Goal: Information Seeking & Learning: Learn about a topic

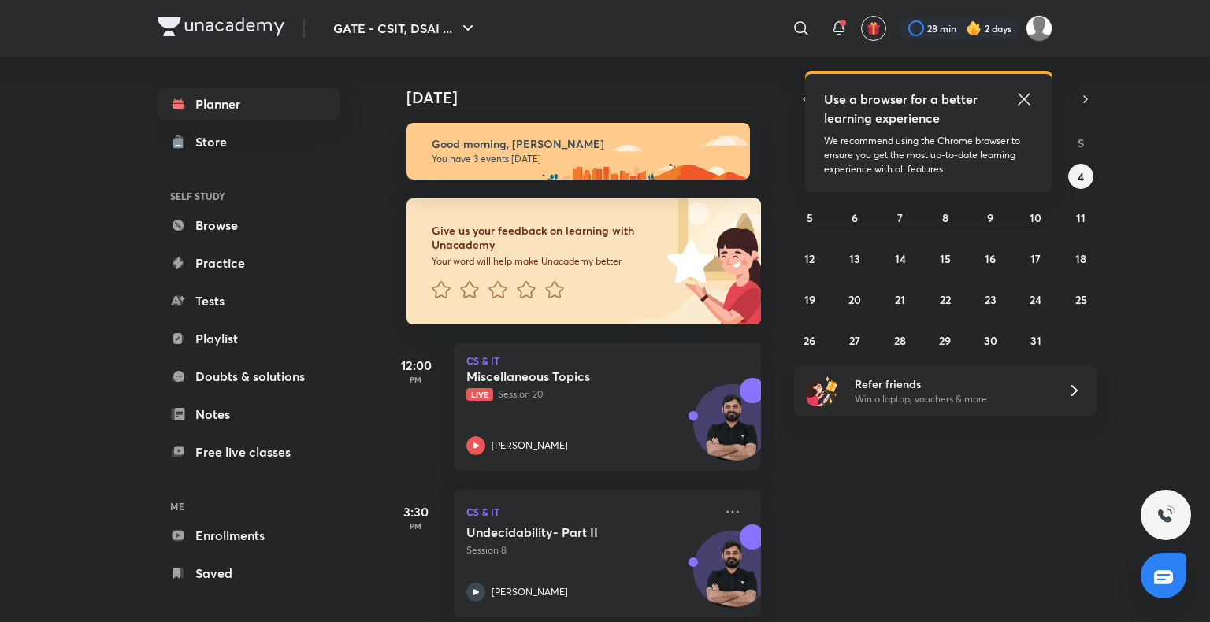
click at [1020, 98] on icon at bounding box center [1024, 99] width 19 height 19
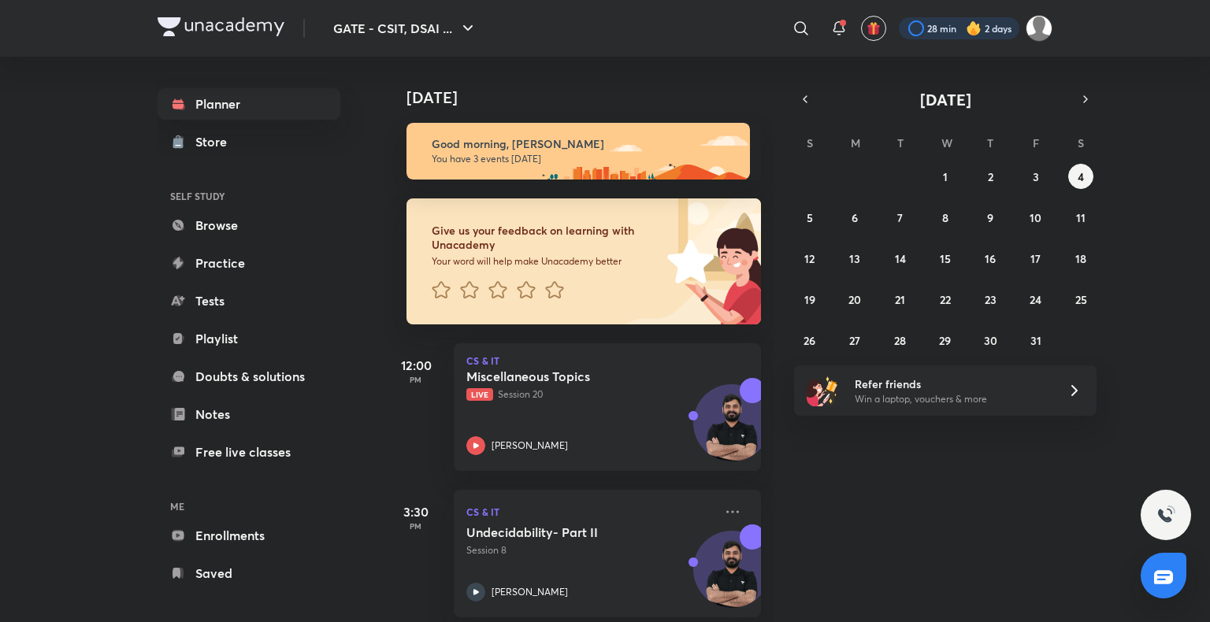
click at [946, 26] on div at bounding box center [959, 28] width 121 height 22
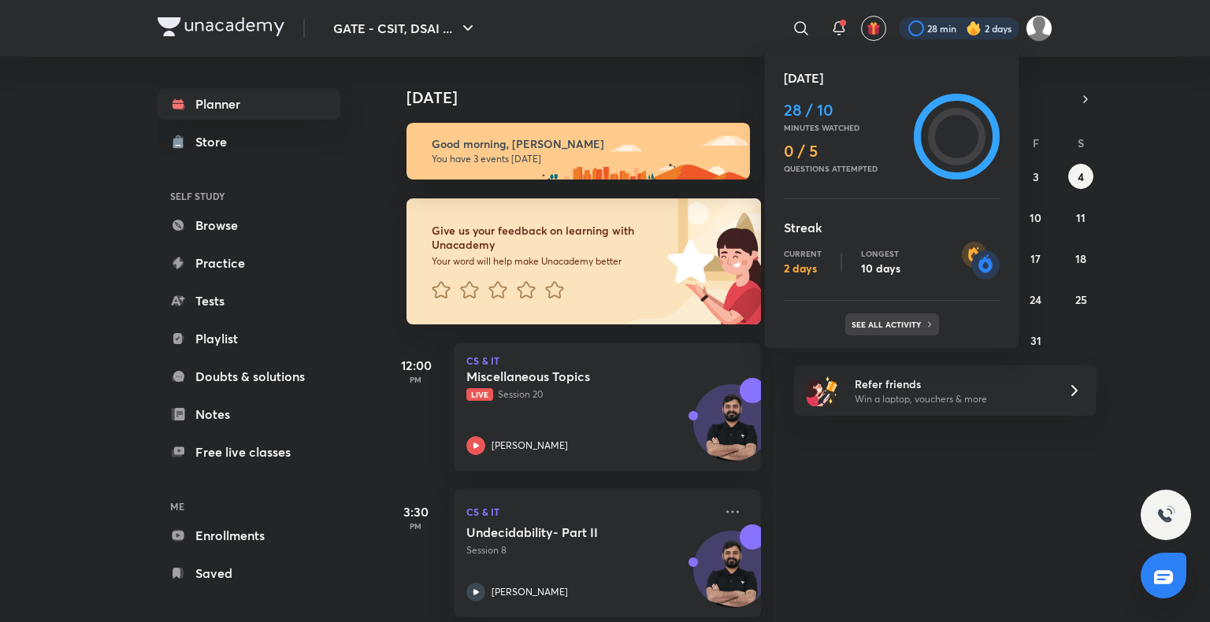
click at [889, 315] on div "See all activity" at bounding box center [892, 325] width 94 height 22
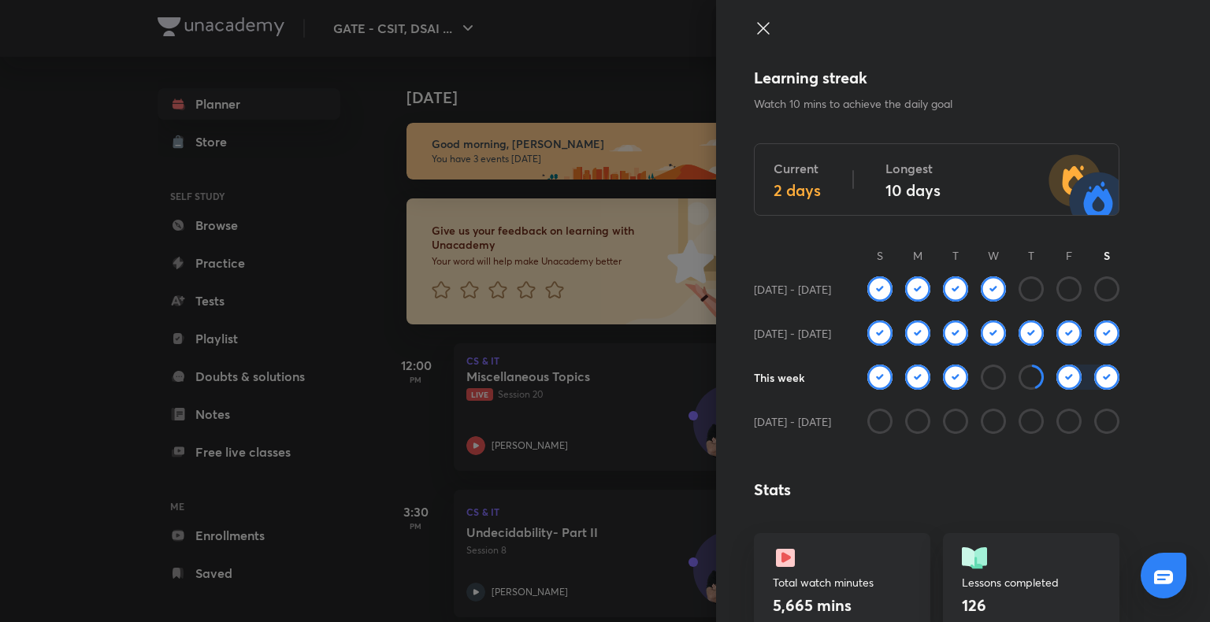
click at [757, 30] on icon at bounding box center [763, 28] width 12 height 12
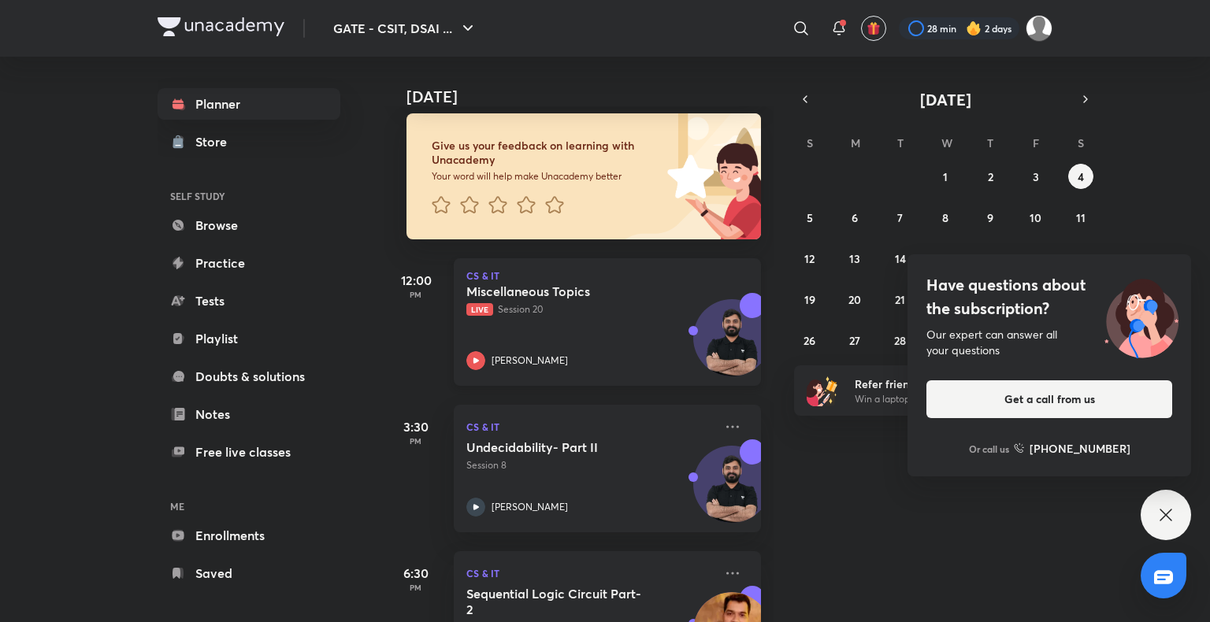
scroll to position [135, 0]
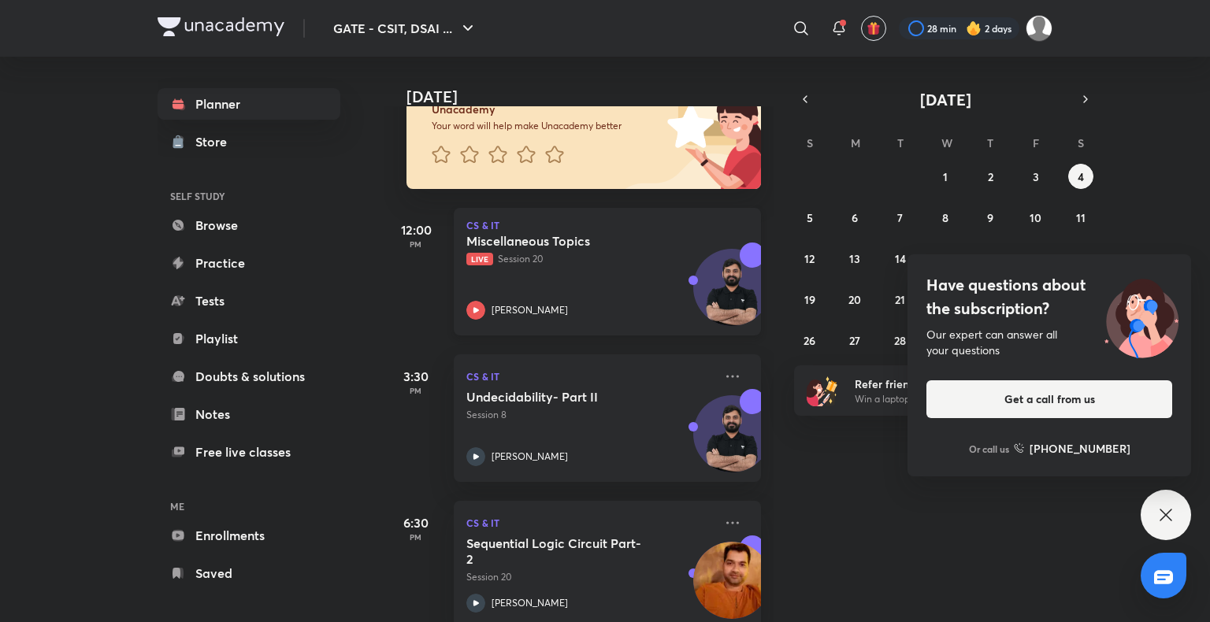
click at [588, 273] on div "Miscellaneous Topics Live Session 20 [PERSON_NAME]" at bounding box center [589, 276] width 247 height 87
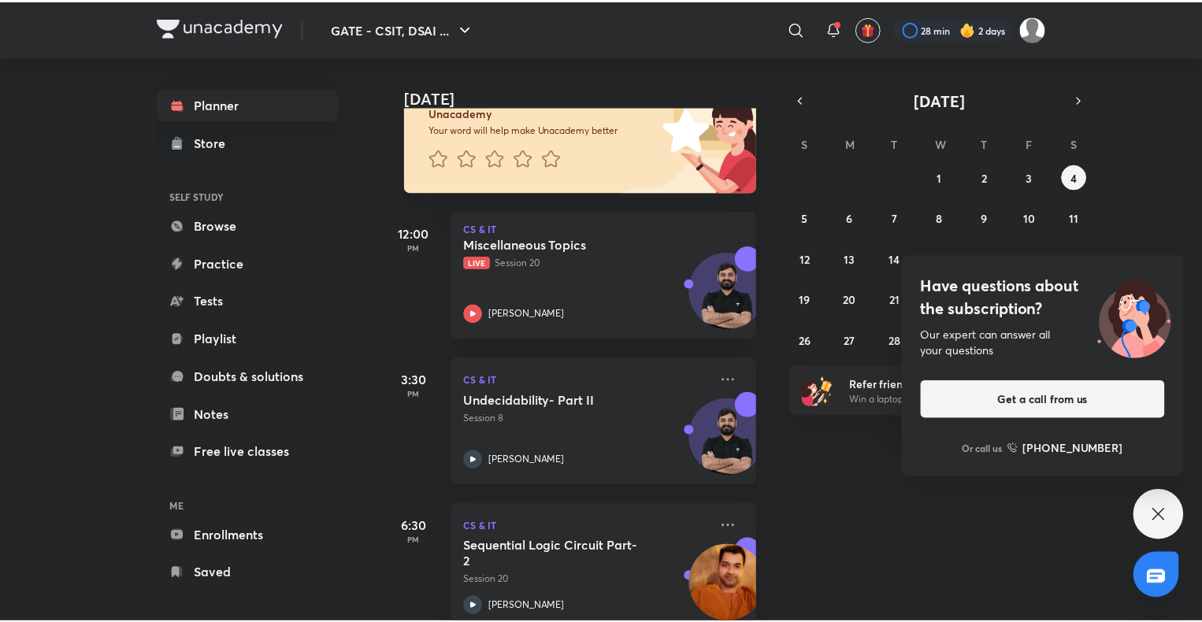
scroll to position [166, 0]
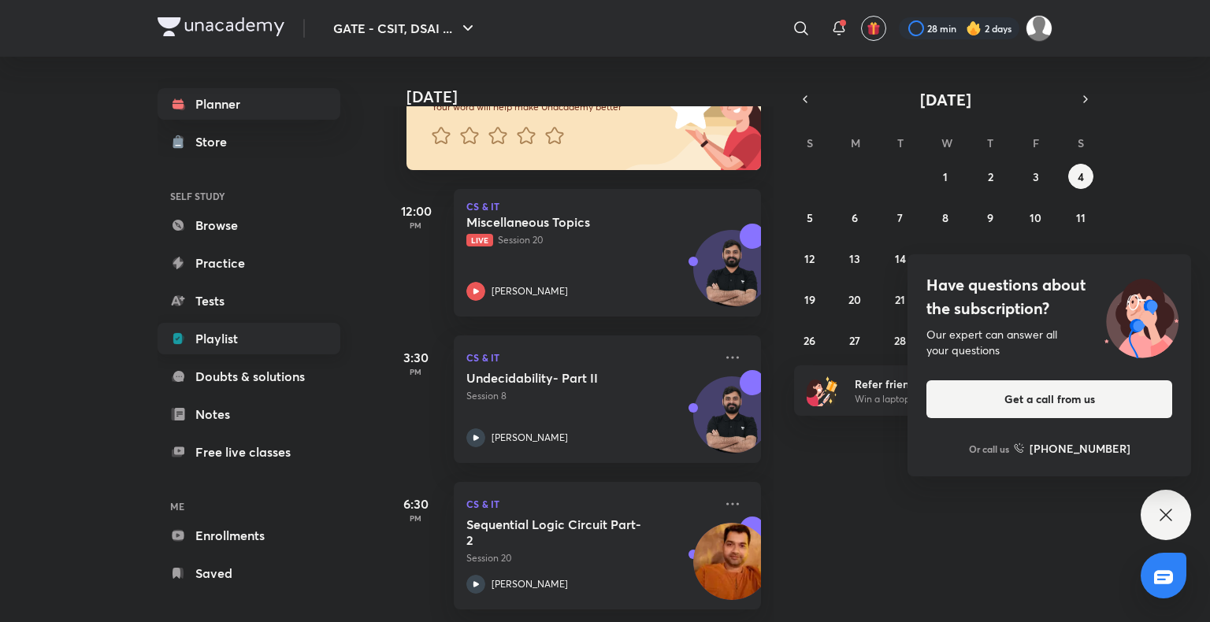
click at [239, 345] on link "Playlist" at bounding box center [249, 339] width 183 height 32
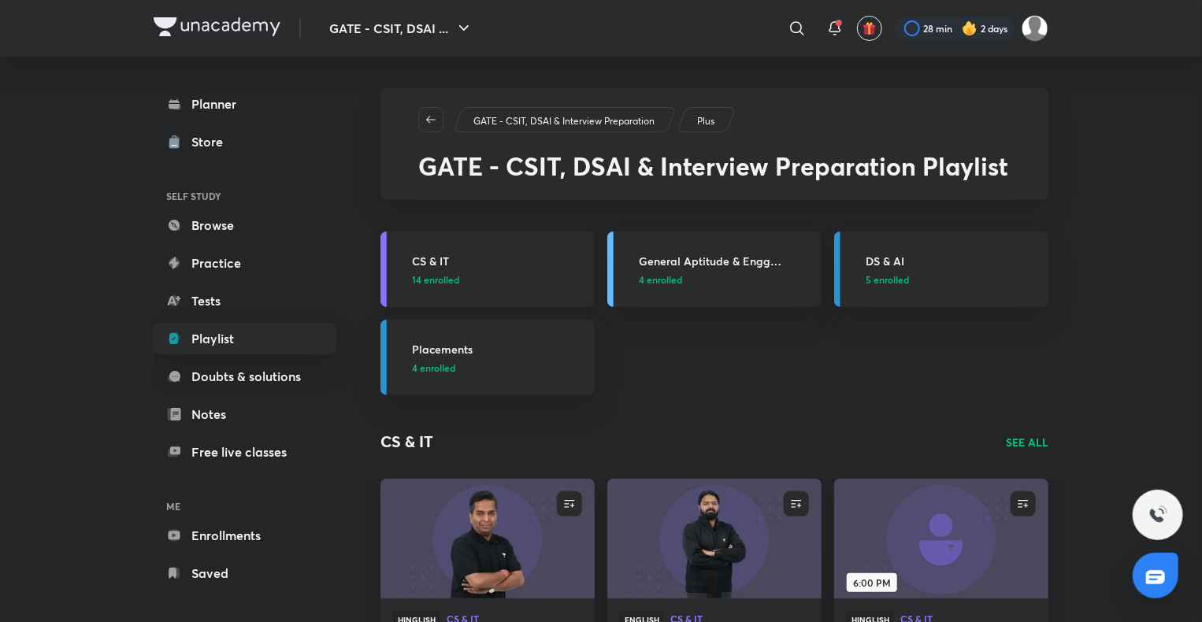
click at [422, 251] on link "CS & IT 14 enrolled" at bounding box center [487, 270] width 214 height 76
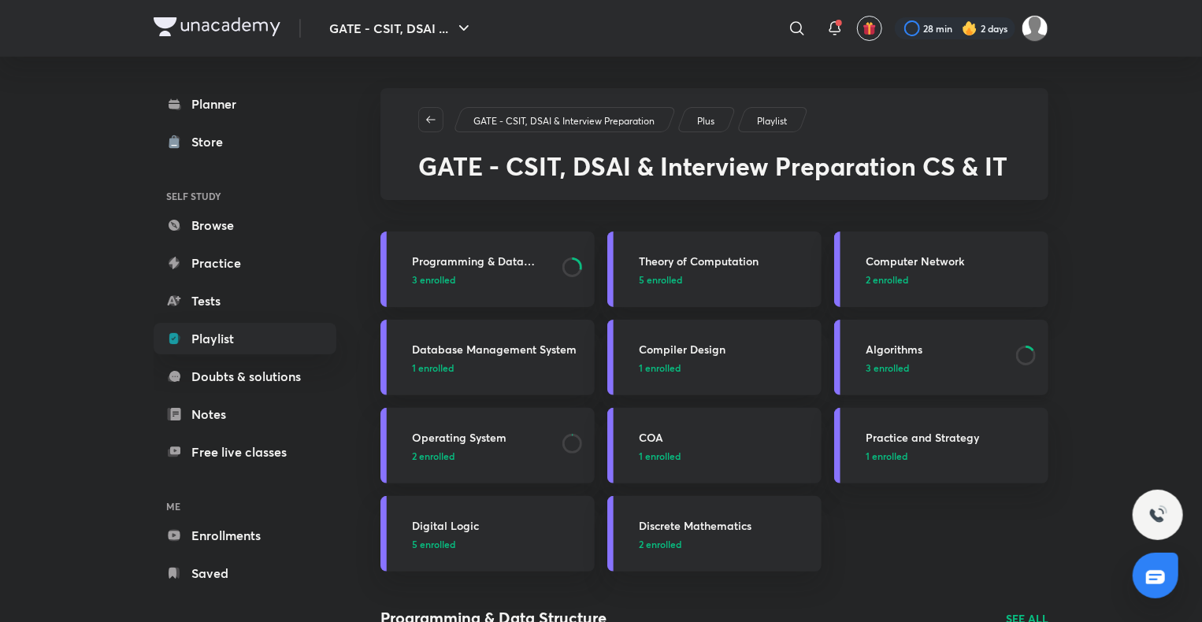
click at [904, 352] on h3 "Algorithms" at bounding box center [936, 349] width 141 height 17
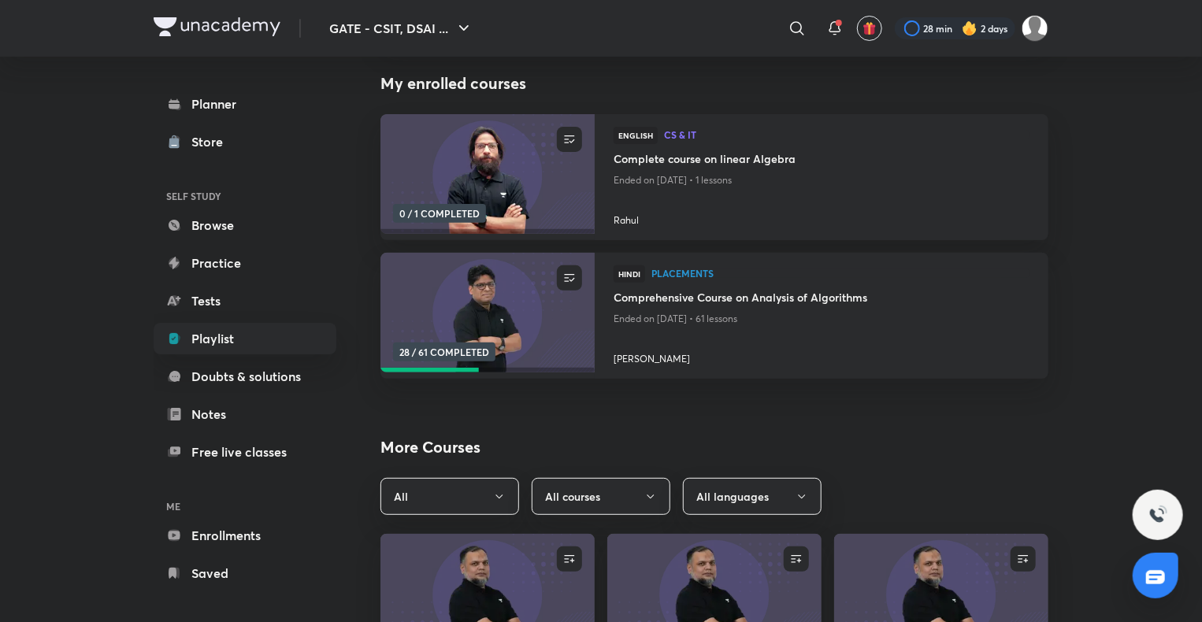
scroll to position [142, 0]
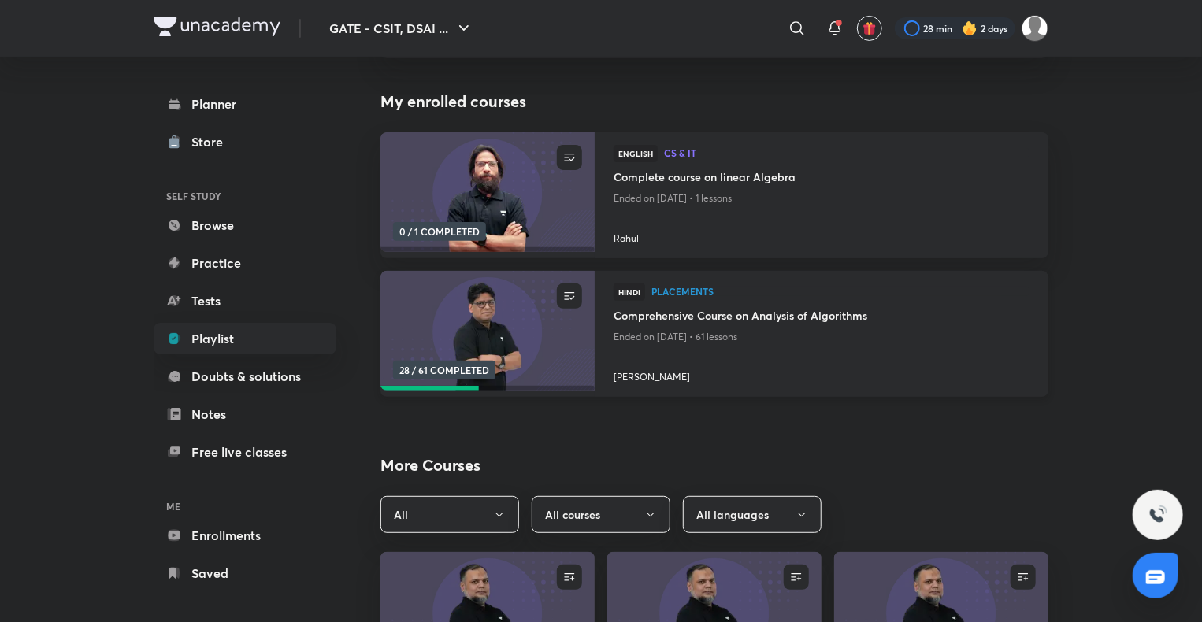
click at [744, 311] on h4 "Comprehensive Course on Analysis of Algorithms" at bounding box center [822, 317] width 416 height 20
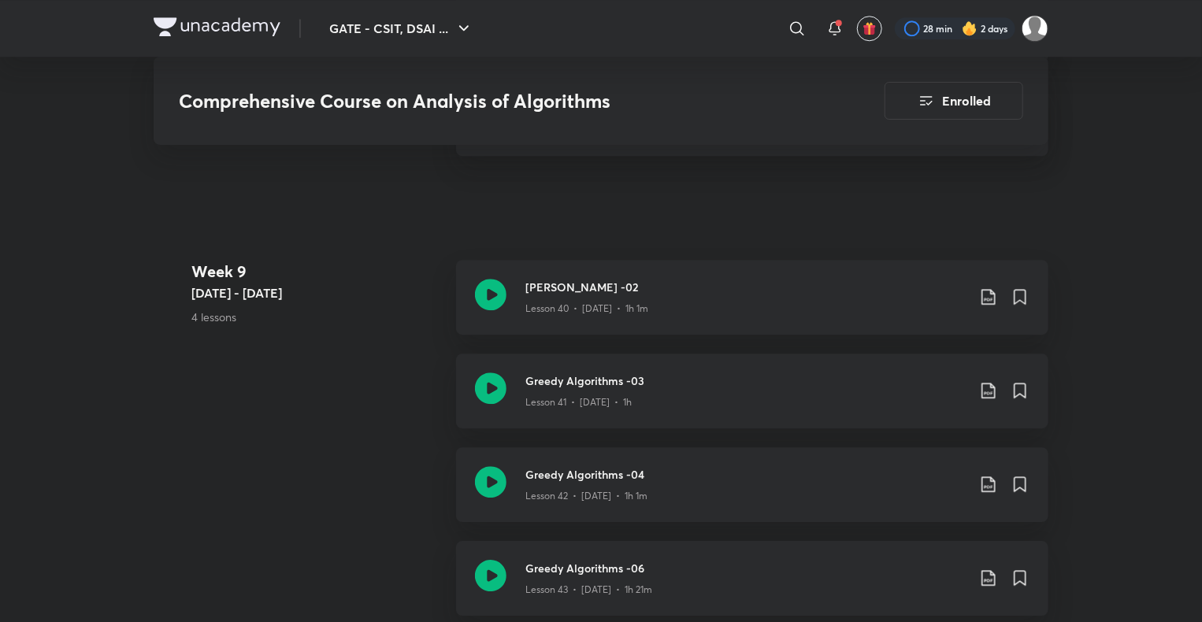
scroll to position [5135, 0]
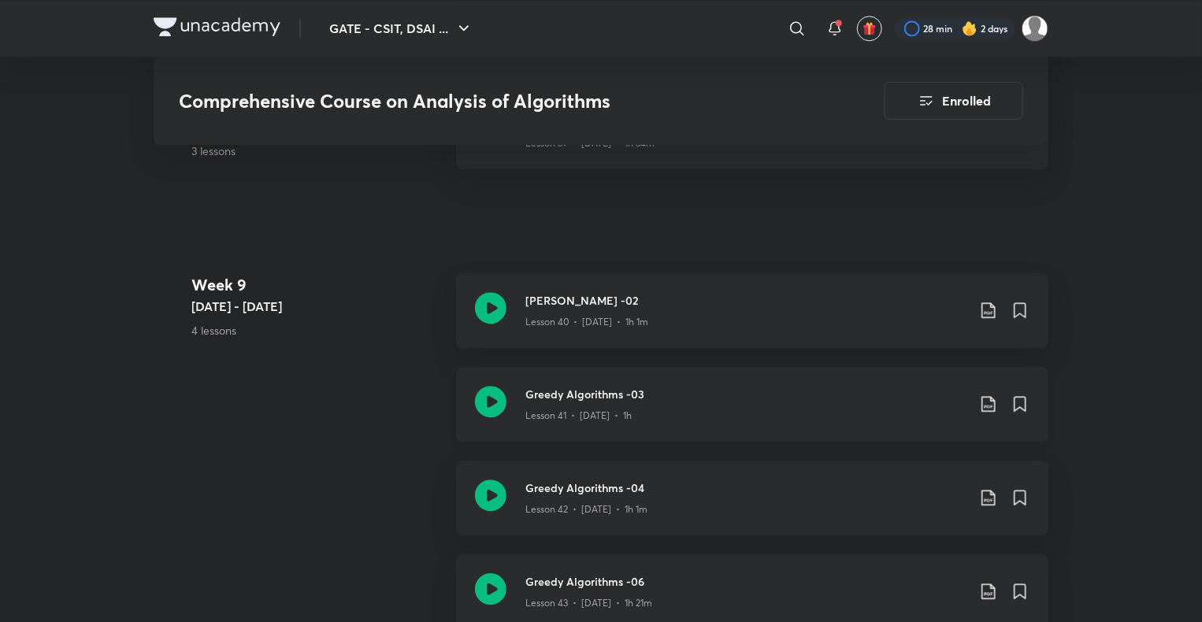
click at [629, 390] on h3 "Greedy Algorithms -03" at bounding box center [745, 394] width 441 height 17
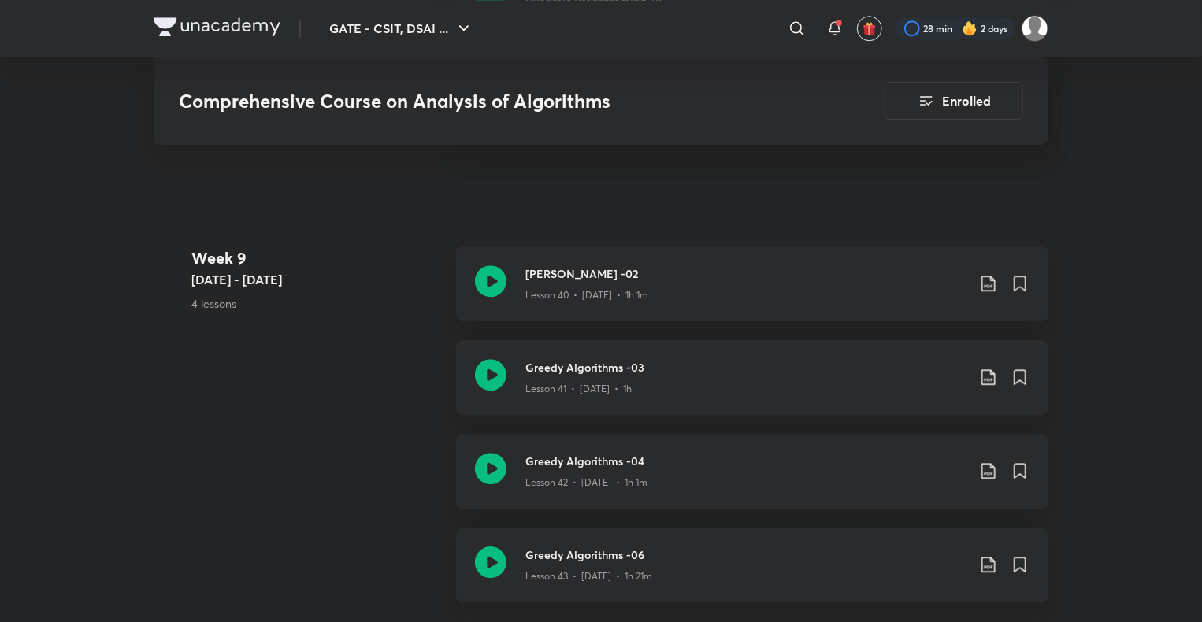
scroll to position [5160, 0]
click at [633, 466] on h3 "Greedy Algorithms -04" at bounding box center [745, 463] width 441 height 17
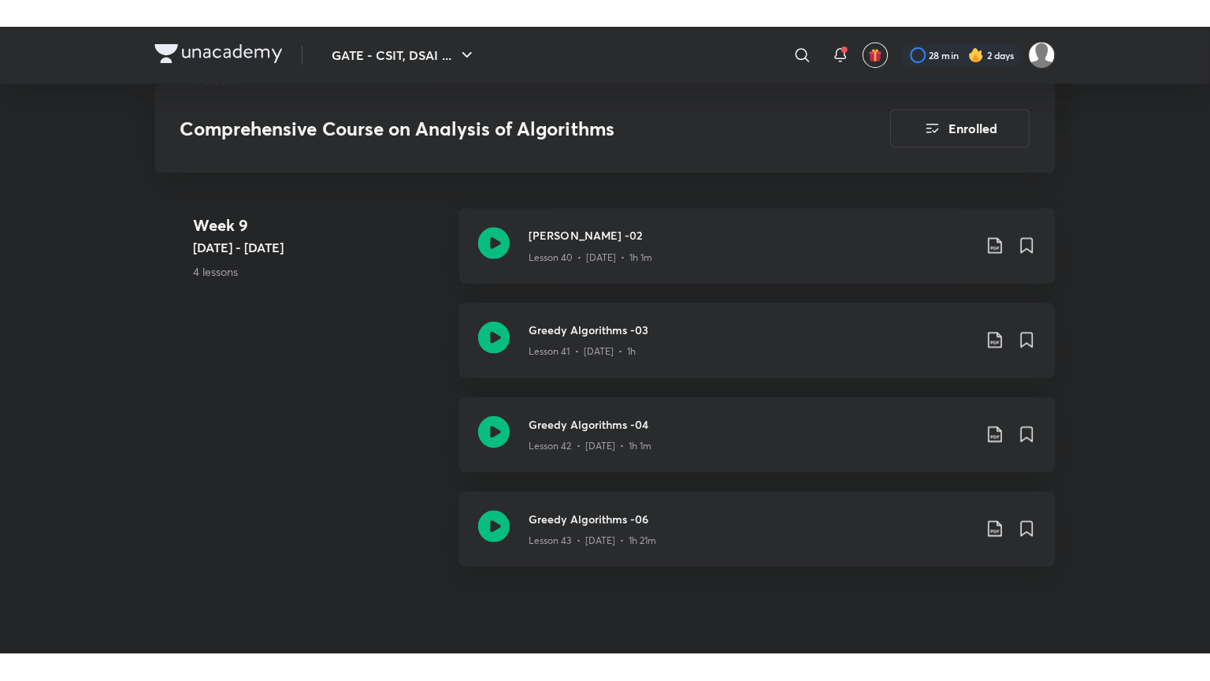
scroll to position [5220, 0]
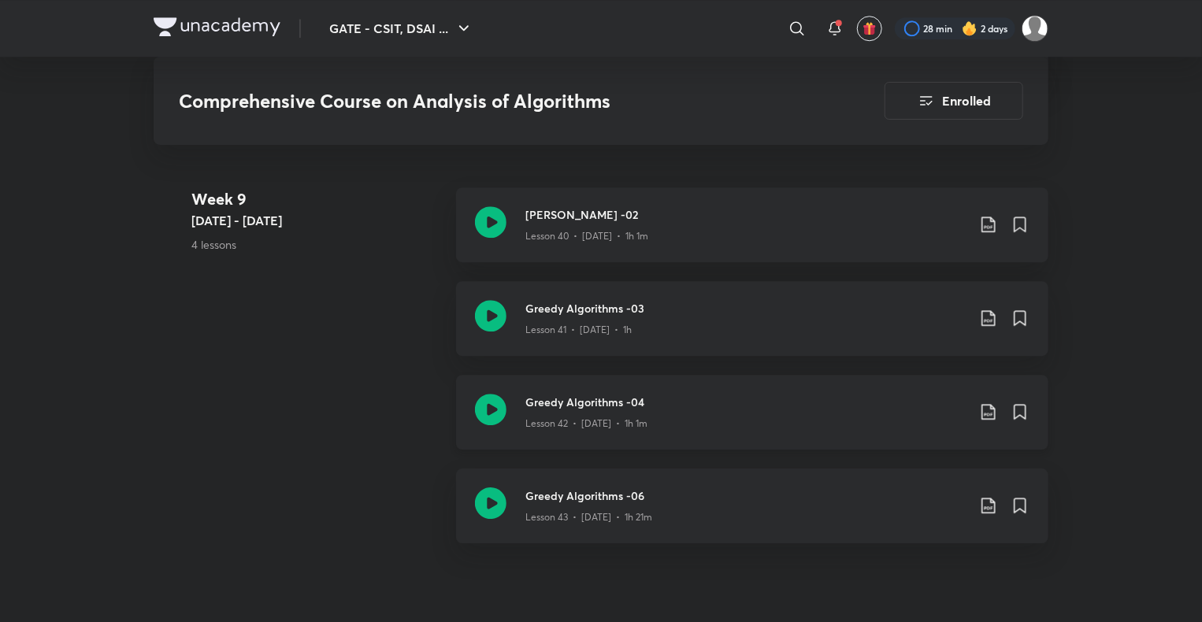
click at [566, 406] on h3 "Greedy Algorithms -04" at bounding box center [745, 402] width 441 height 17
